Goal: Task Accomplishment & Management: Complete application form

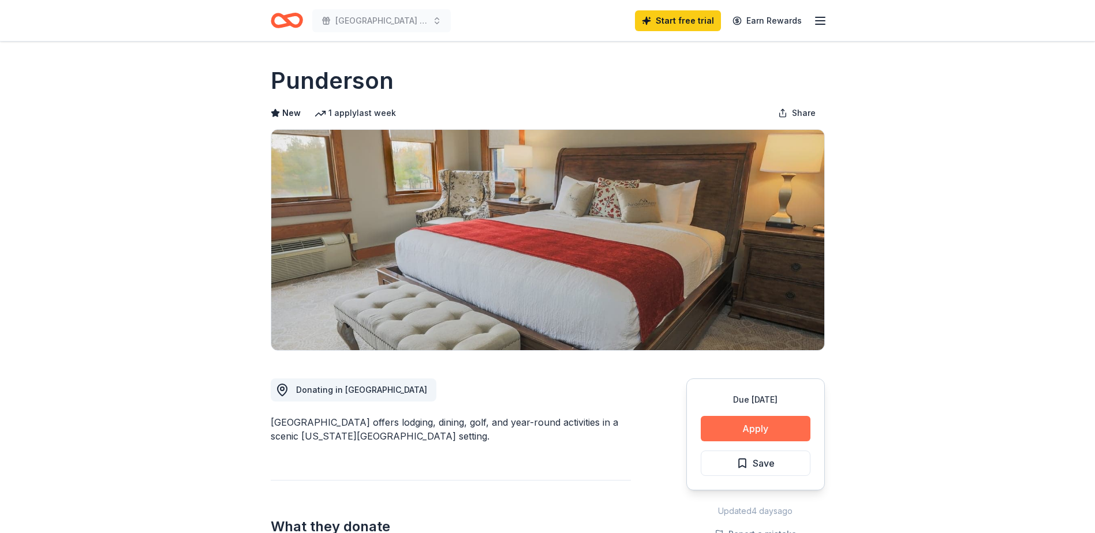
click at [758, 428] on button "Apply" at bounding box center [756, 428] width 110 height 25
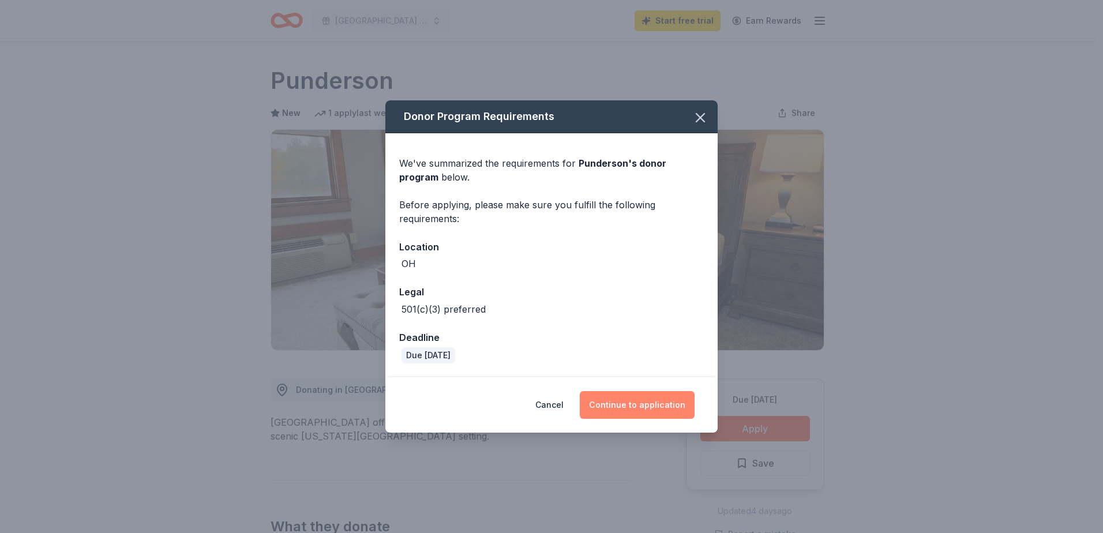
click at [617, 404] on button "Continue to application" at bounding box center [637, 405] width 115 height 28
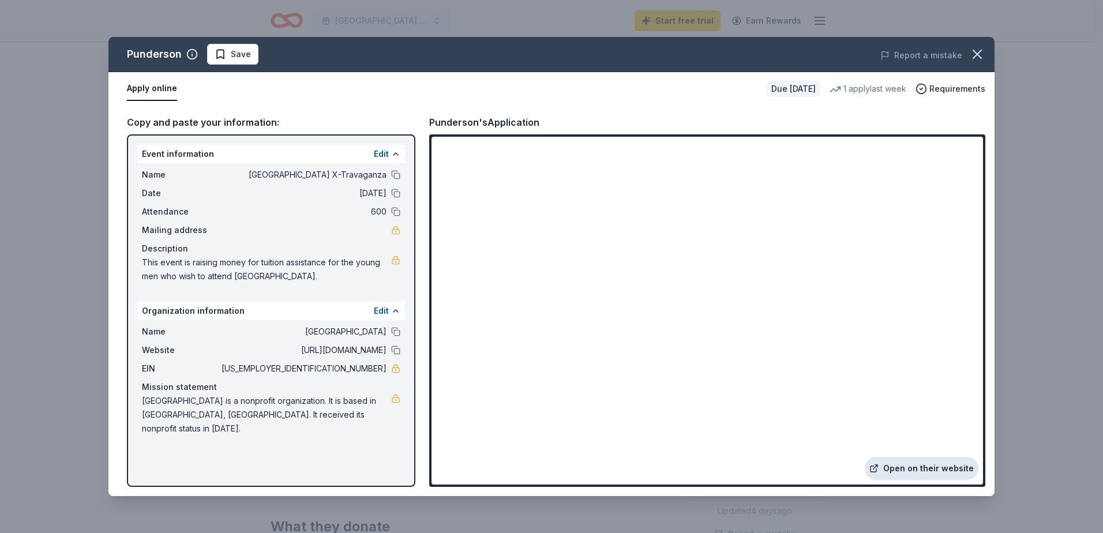
click at [928, 467] on link "Open on their website" at bounding box center [922, 468] width 114 height 23
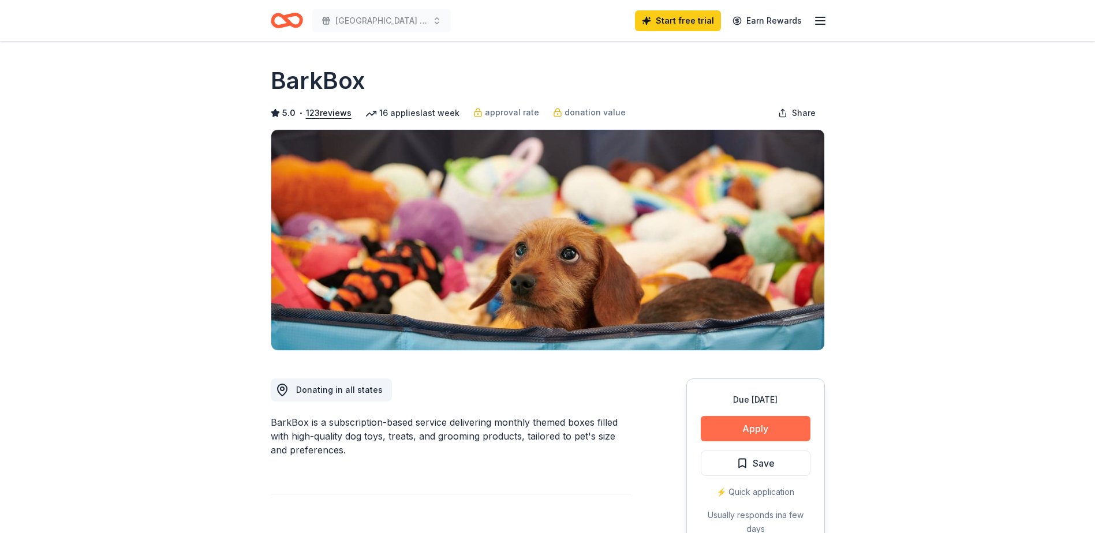
click at [765, 423] on button "Apply" at bounding box center [756, 428] width 110 height 25
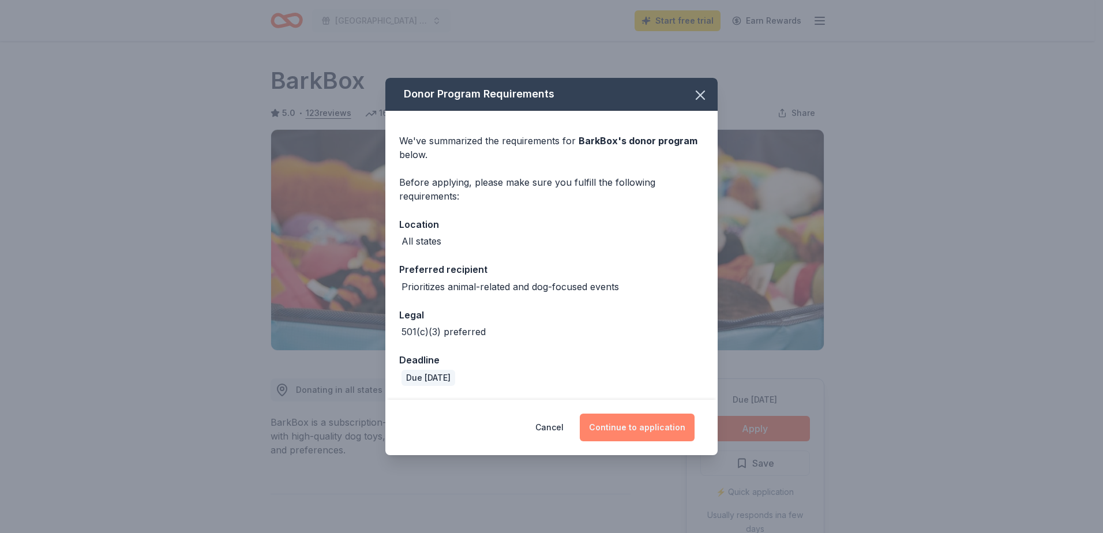
click at [638, 429] on button "Continue to application" at bounding box center [637, 428] width 115 height 28
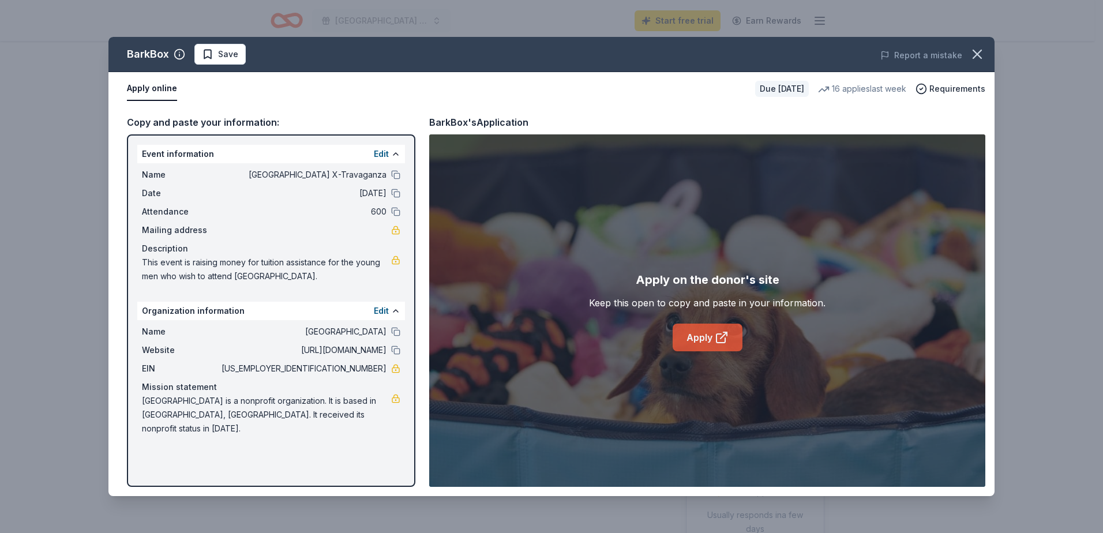
click at [698, 335] on link "Apply" at bounding box center [708, 338] width 70 height 28
